Goal: Check status: Check status

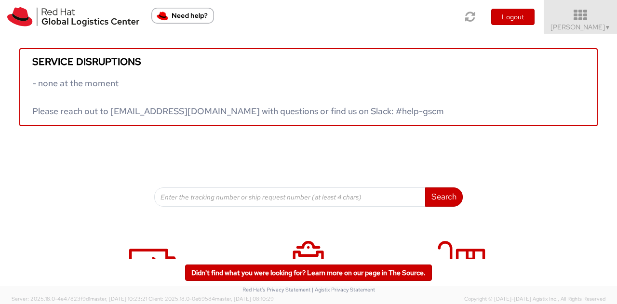
click at [585, 24] on span "Kirk Newcross ▼" at bounding box center [580, 27] width 60 height 9
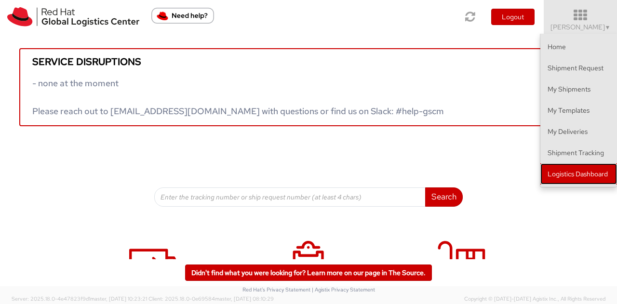
click at [560, 180] on link "Logistics Dashboard" at bounding box center [578, 173] width 77 height 21
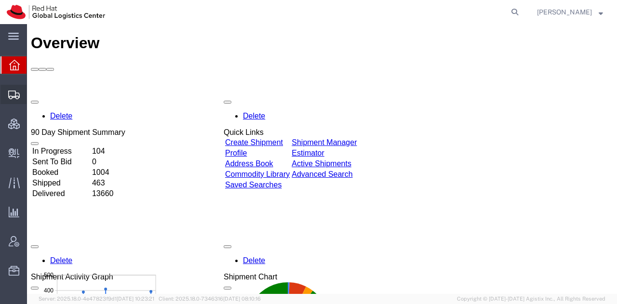
click at [0, 0] on span "Shipment Manager" at bounding box center [0, 0] width 0 height 0
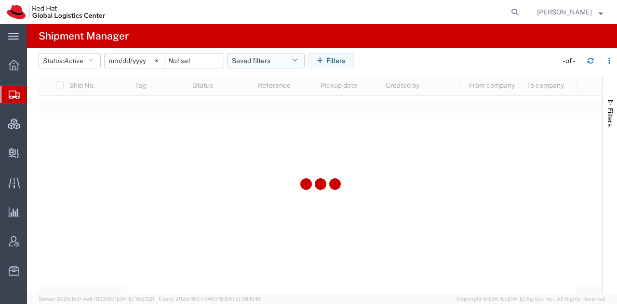
click at [296, 62] on icon "button" at bounding box center [294, 60] width 5 height 7
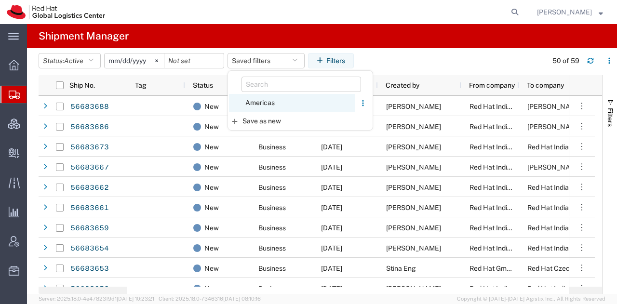
click at [269, 102] on span "Americas" at bounding box center [292, 103] width 126 height 18
type input "[DATE]"
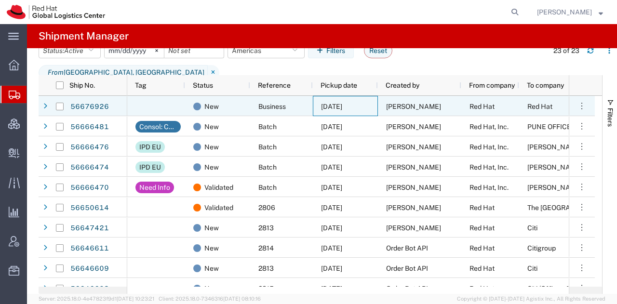
click at [342, 103] on span "[DATE]" at bounding box center [331, 107] width 21 height 8
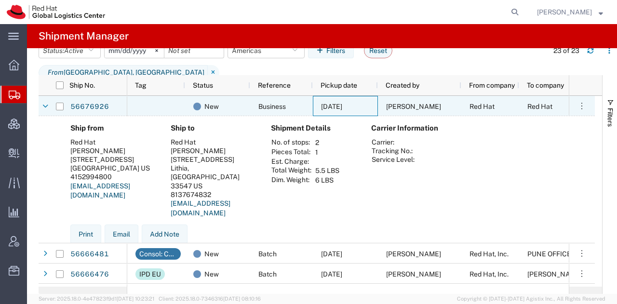
click at [342, 103] on span "[DATE]" at bounding box center [331, 107] width 21 height 8
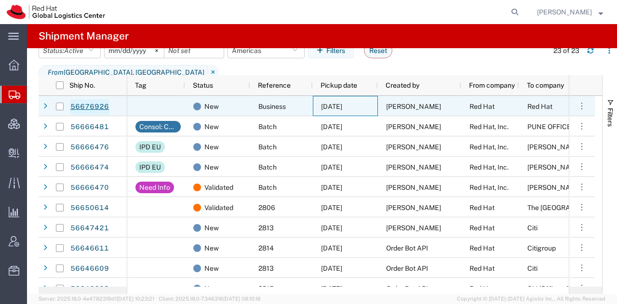
click at [93, 107] on link "56676926" at bounding box center [89, 106] width 39 height 15
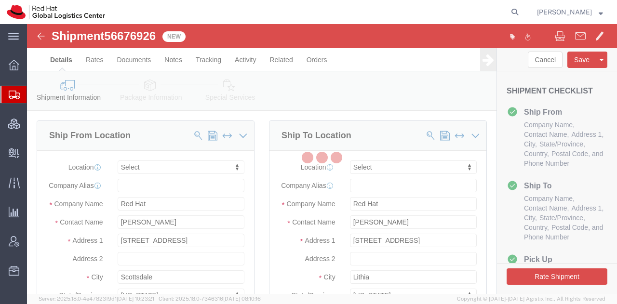
select select
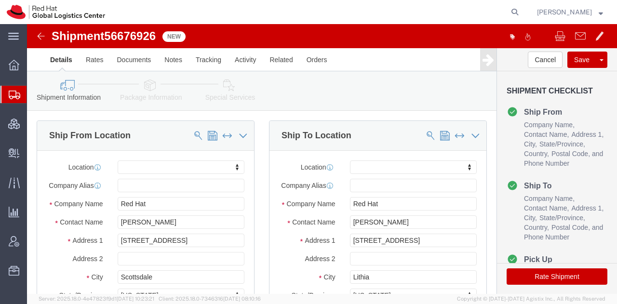
click icon
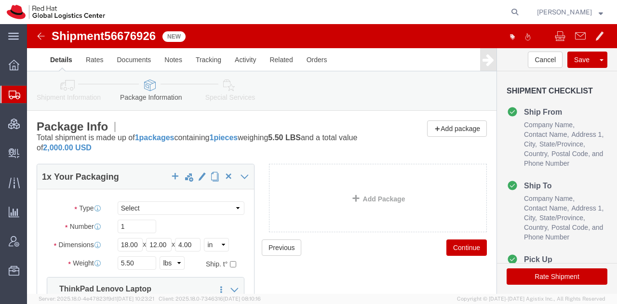
click icon
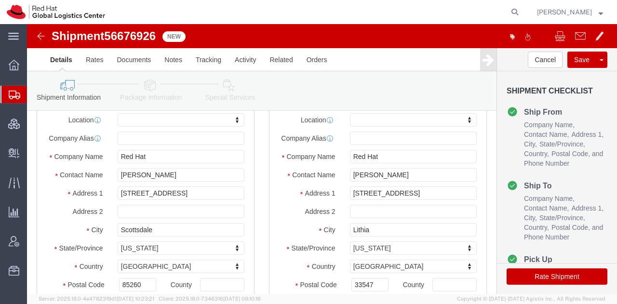
scroll to position [46, 0]
click icon
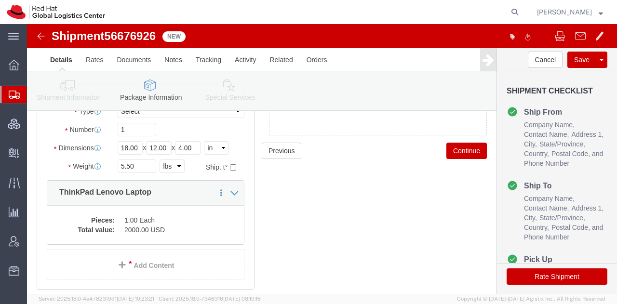
scroll to position [97, 0]
click icon
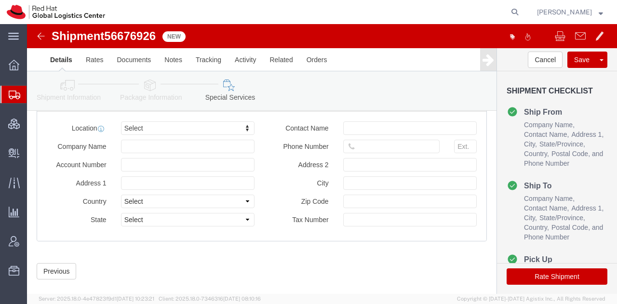
scroll to position [606, 0]
